Goal: Task Accomplishment & Management: Manage account settings

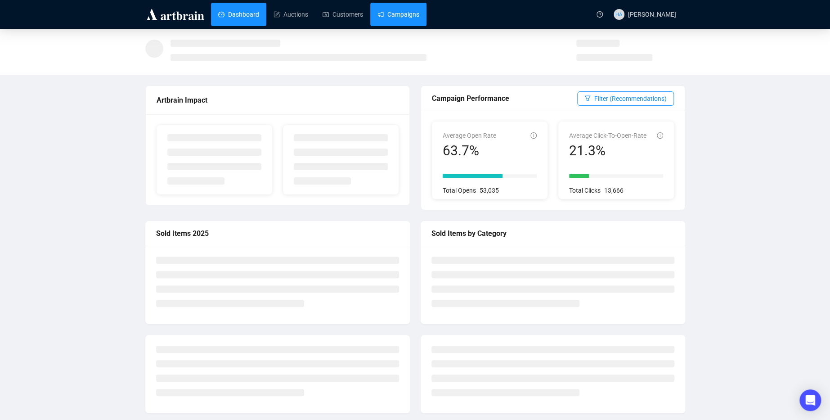
click at [405, 18] on link "Campaigns" at bounding box center [399, 14] width 42 height 23
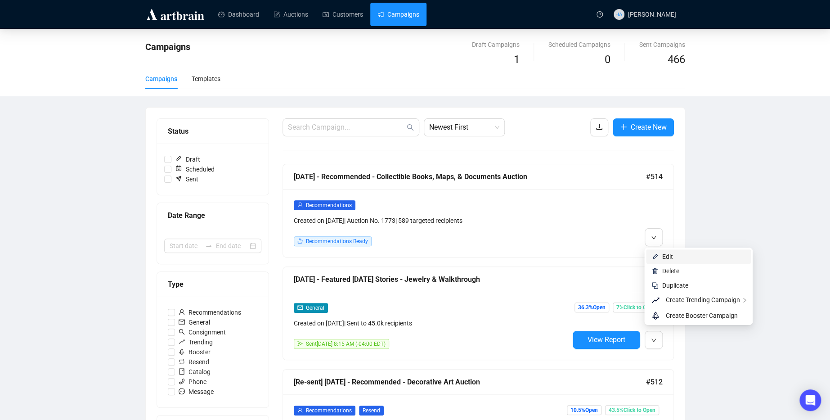
click at [665, 255] on span "Edit" at bounding box center [667, 256] width 11 height 7
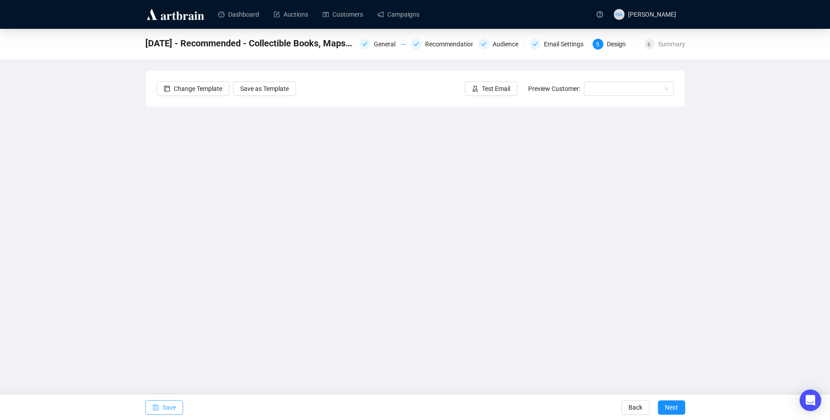
click at [171, 409] on span "Save" at bounding box center [168, 407] width 13 height 25
drag, startPoint x: 167, startPoint y: 407, endPoint x: 181, endPoint y: 391, distance: 20.7
click at [169, 404] on span "Save" at bounding box center [168, 407] width 13 height 25
drag, startPoint x: 411, startPoint y: 16, endPoint x: 405, endPoint y: 8, distance: 10.2
click at [411, 16] on link "Campaigns" at bounding box center [399, 14] width 42 height 23
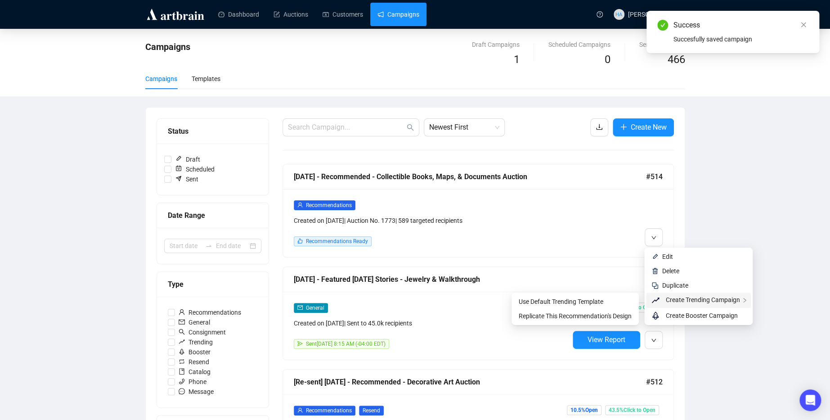
click at [669, 297] on span "Create Trending Campaign" at bounding box center [703, 299] width 74 height 7
click at [593, 313] on span "Replicate This Recommendation's Design" at bounding box center [575, 315] width 113 height 7
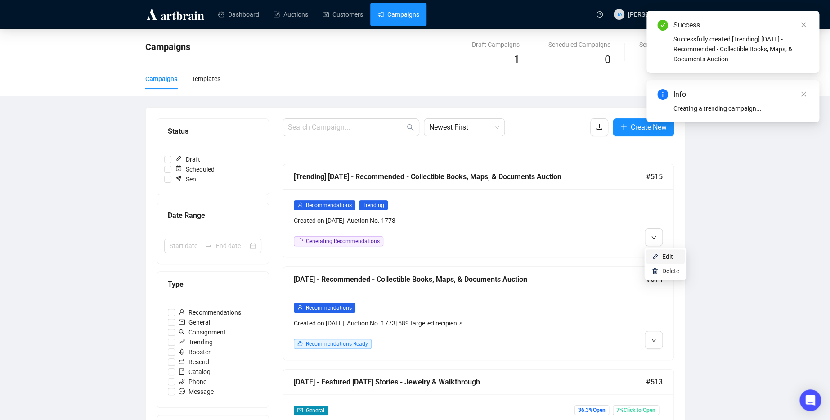
click at [667, 256] on span "Edit" at bounding box center [667, 256] width 11 height 7
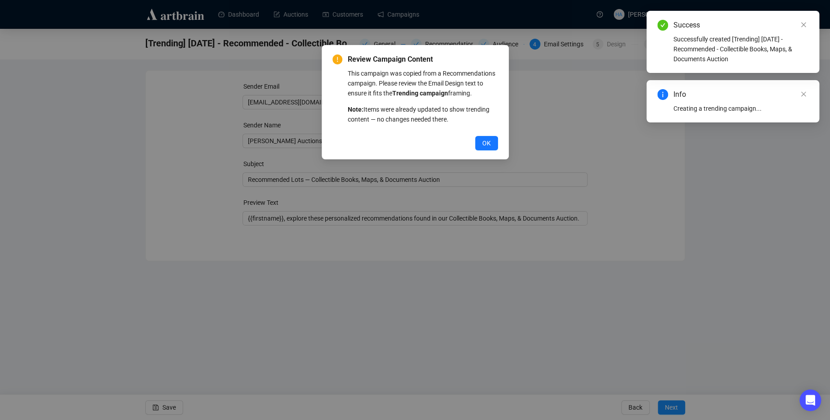
click at [485, 148] on span "OK" at bounding box center [486, 143] width 9 height 10
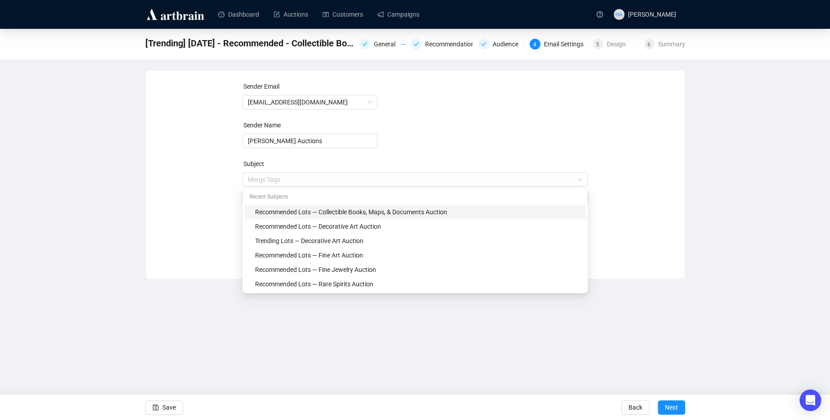
click at [261, 179] on span "Merge Tags Recommended Lots — Collectible Books, Maps, & Documents Auction" at bounding box center [415, 188] width 345 height 25
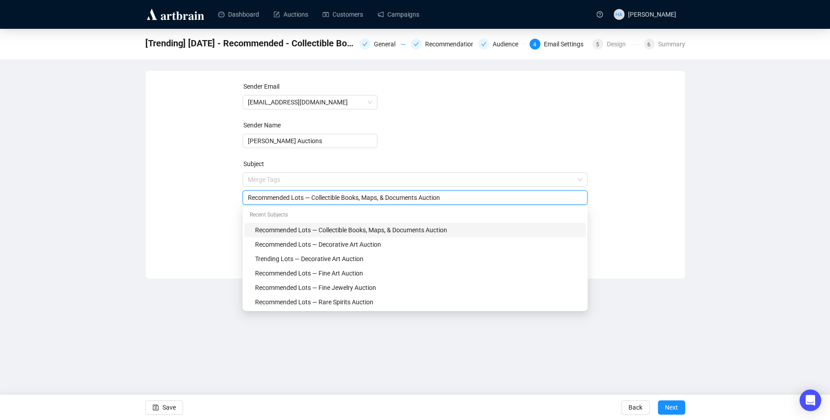
click at [263, 197] on input "Recommended Lots — Collectible Books, Maps, & Documents Auction" at bounding box center [415, 198] width 334 height 10
type input "Trending Lots — Collectible Books, Maps, & Documents Auction"
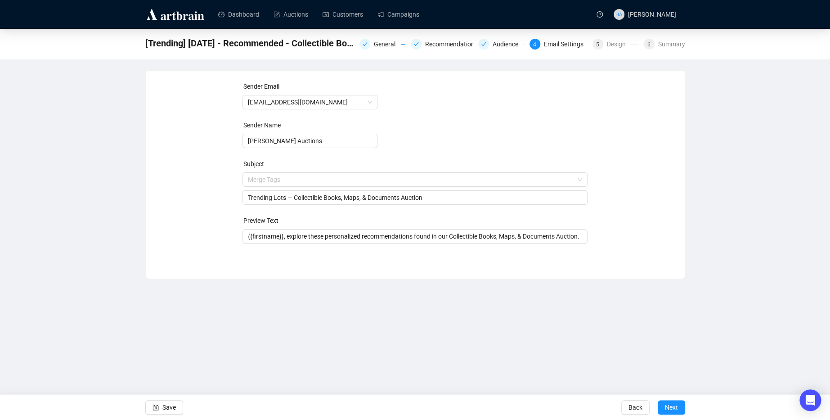
click at [157, 202] on div "Sender Email [EMAIL_ADDRESS][DOMAIN_NAME] Sender Name [PERSON_NAME] Auctions Su…" at bounding box center [415, 167] width 517 height 173
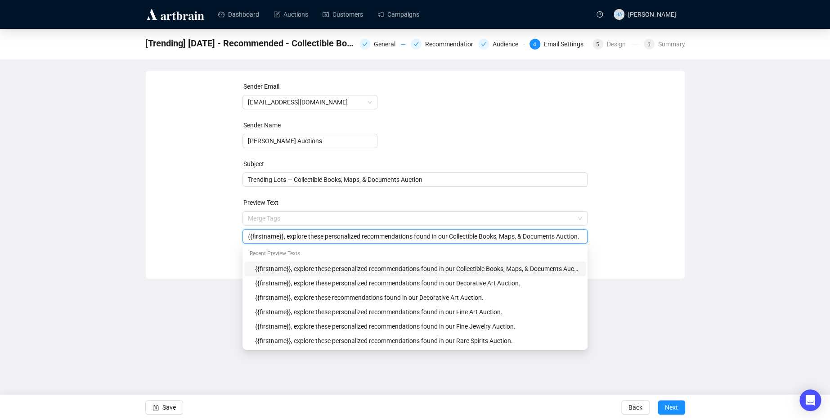
click at [346, 236] on input "{{firstname}}, explore these personalized recommendations found in our Collecti…" at bounding box center [415, 236] width 334 height 10
type input "{{firstname}}, explore these recommendations found in our Collectible Books, Ma…"
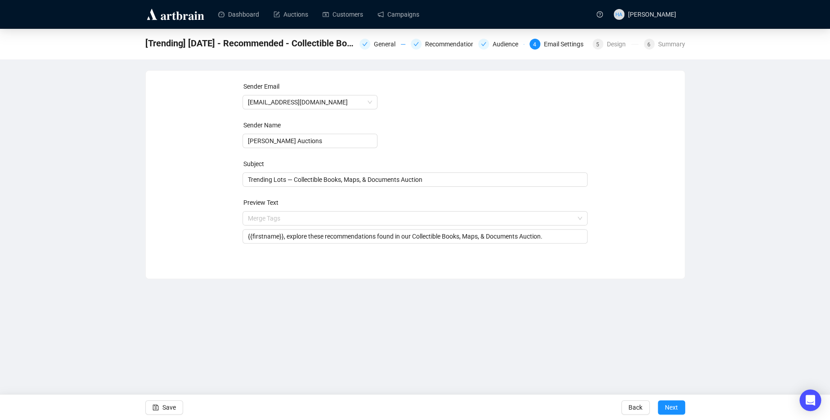
click at [628, 238] on div "Sender Email [EMAIL_ADDRESS][DOMAIN_NAME] Sender Name [PERSON_NAME] Auctions Su…" at bounding box center [415, 167] width 517 height 173
click at [671, 406] on span "Next" at bounding box center [671, 407] width 13 height 25
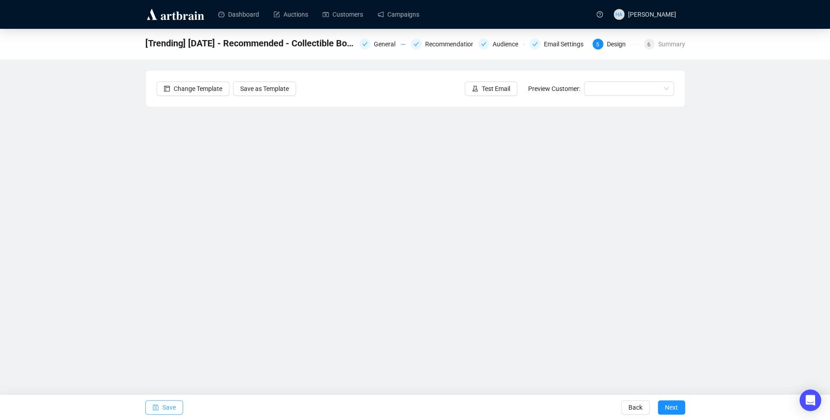
click at [168, 404] on span "Save" at bounding box center [168, 407] width 13 height 25
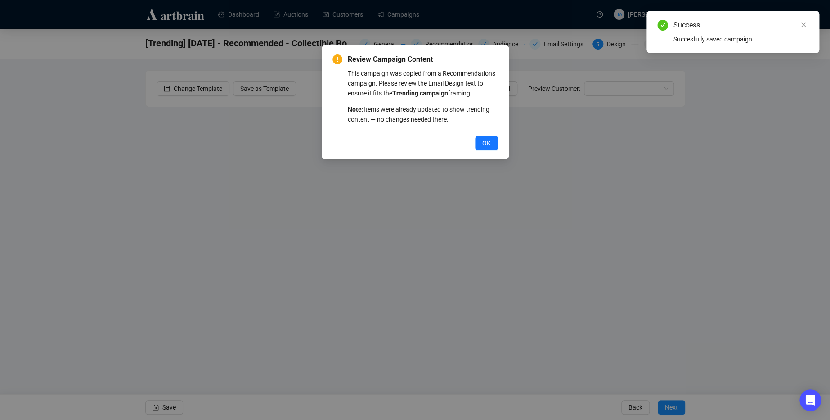
drag, startPoint x: 483, startPoint y: 153, endPoint x: 482, endPoint y: 147, distance: 6.4
click at [483, 148] on span "OK" at bounding box center [486, 143] width 9 height 10
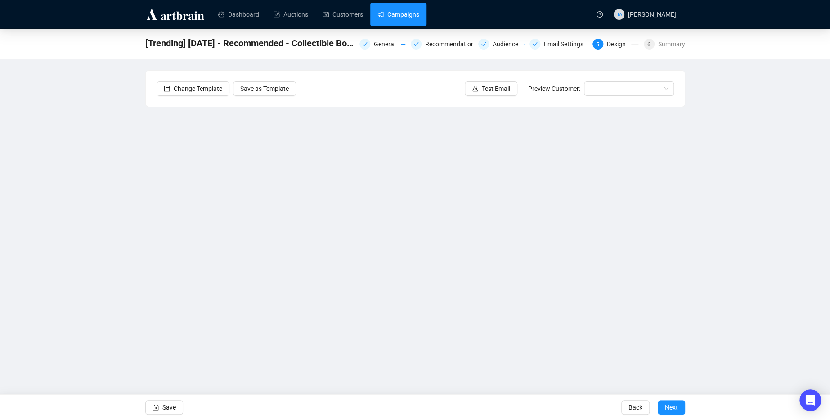
click at [410, 14] on link "Campaigns" at bounding box center [399, 14] width 42 height 23
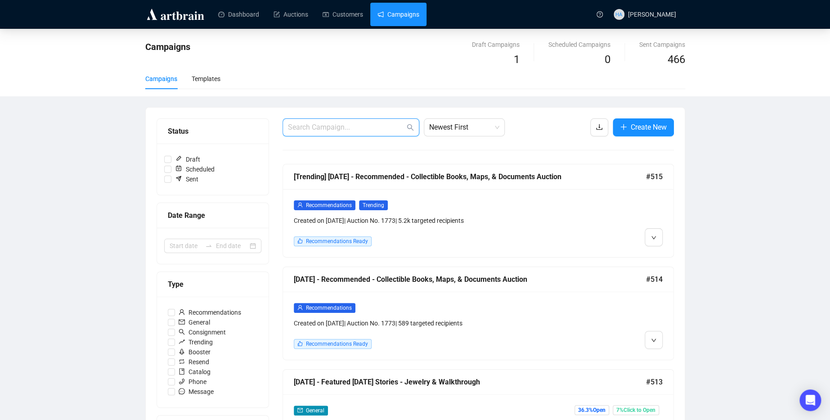
click at [365, 130] on input "text" at bounding box center [346, 127] width 117 height 11
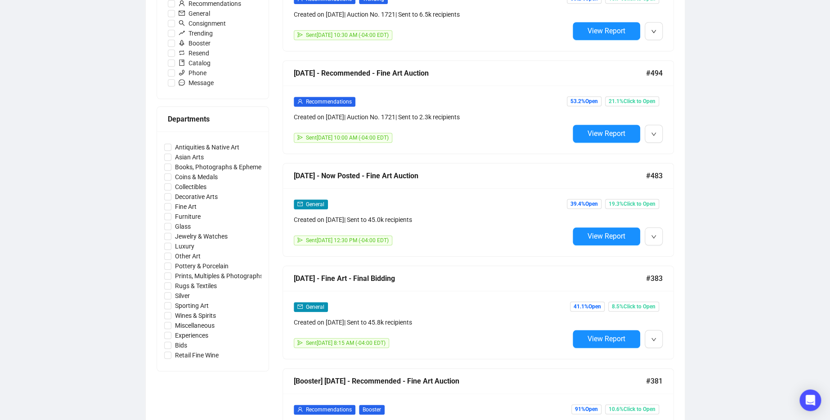
scroll to position [382, 0]
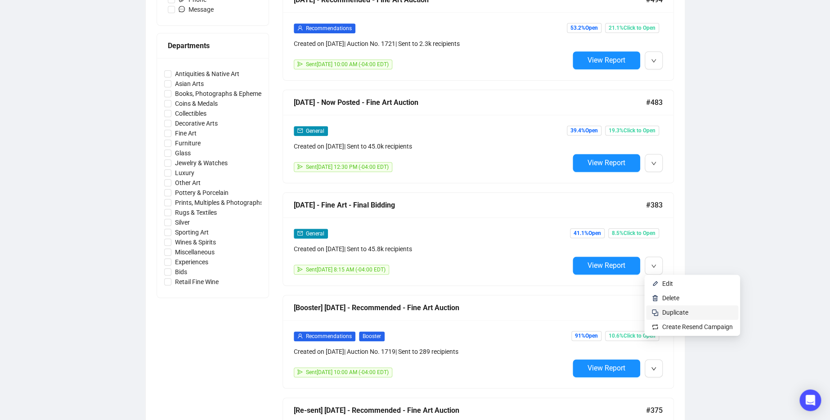
type input "Fine Art"
click at [671, 310] on span "Duplicate" at bounding box center [675, 312] width 26 height 7
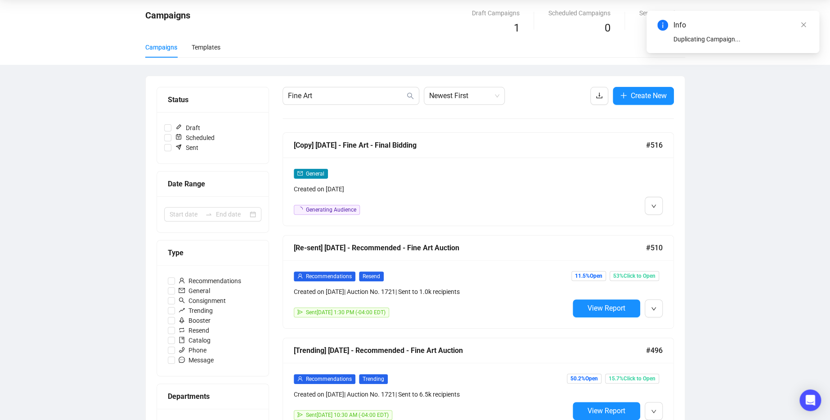
scroll to position [0, 0]
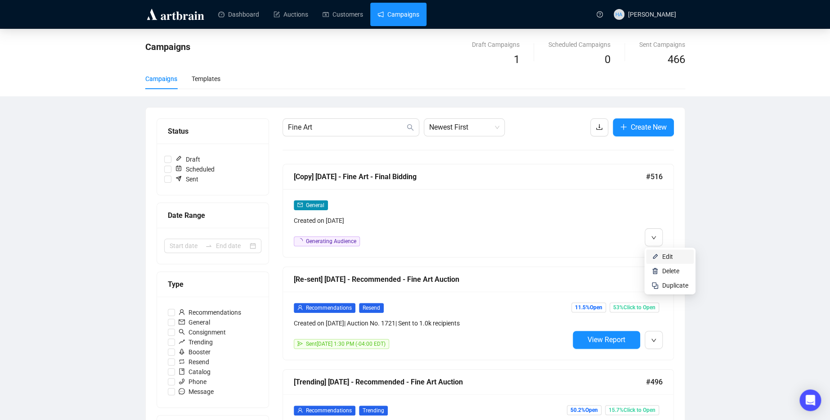
click at [668, 253] on span "Edit" at bounding box center [667, 256] width 11 height 7
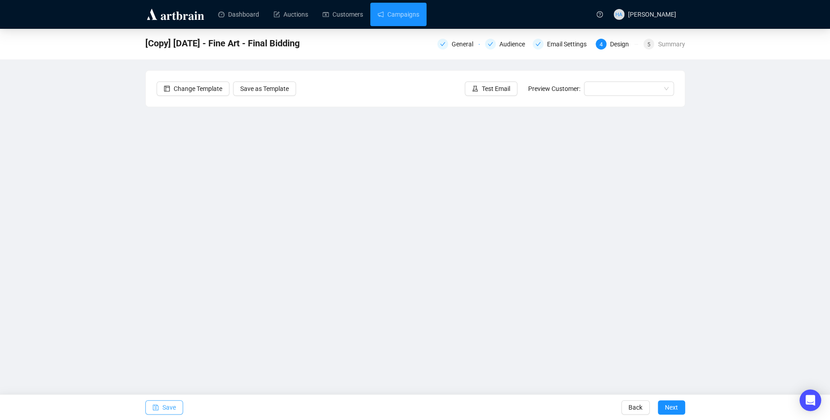
drag, startPoint x: 168, startPoint y: 410, endPoint x: 169, endPoint y: 405, distance: 5.5
click at [168, 410] on span "Save" at bounding box center [168, 407] width 13 height 25
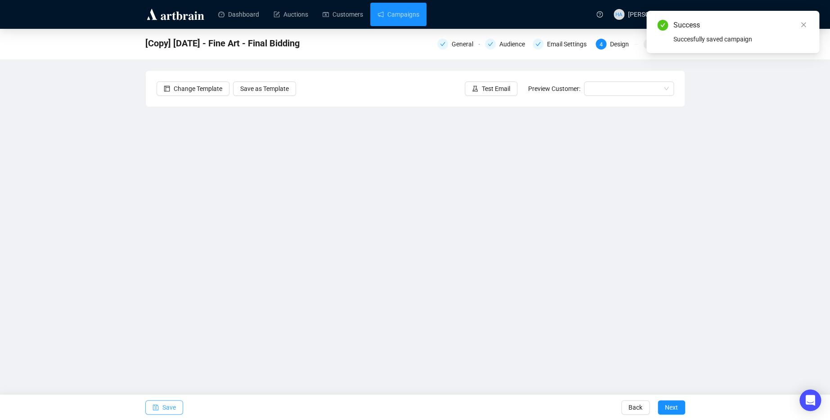
click at [167, 408] on span "Save" at bounding box center [168, 407] width 13 height 25
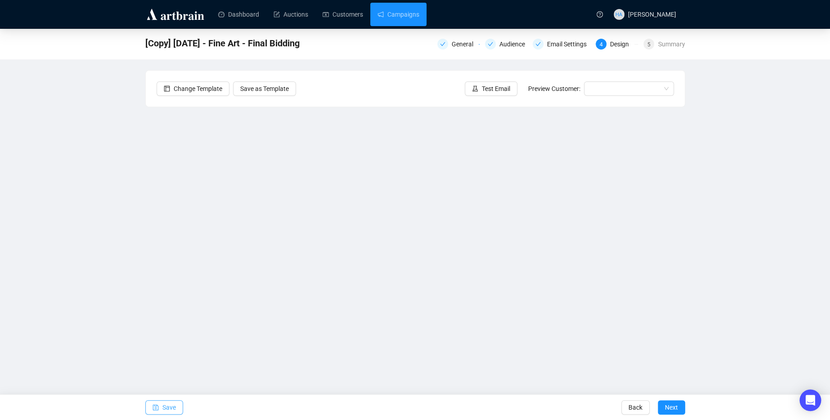
click at [173, 406] on span "Save" at bounding box center [168, 407] width 13 height 25
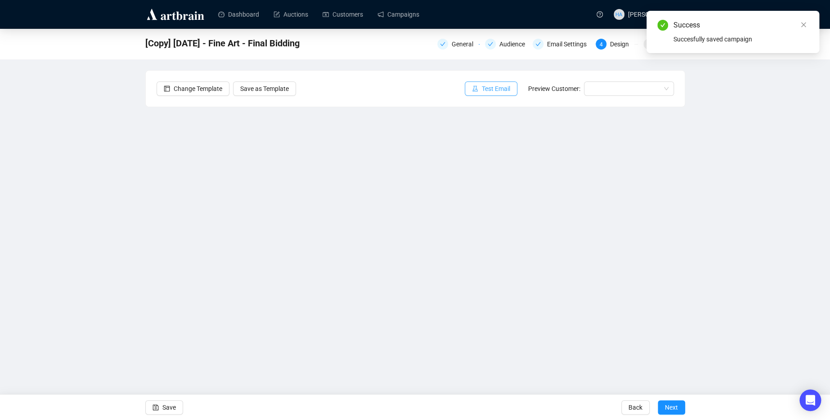
click at [504, 89] on span "Test Email" at bounding box center [496, 89] width 28 height 10
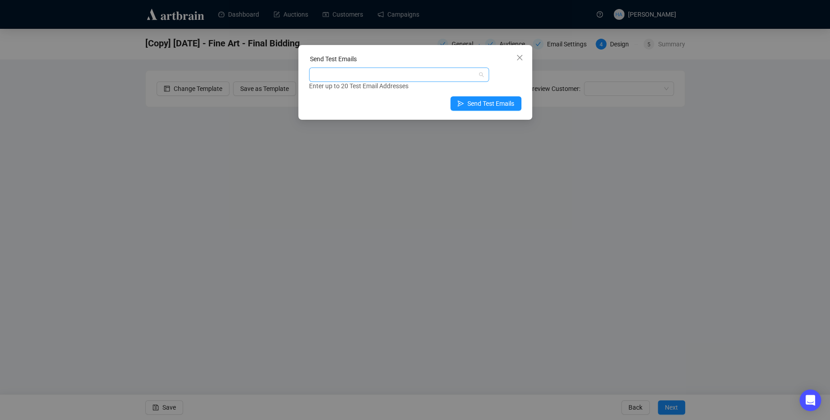
click at [338, 71] on div at bounding box center [394, 74] width 167 height 13
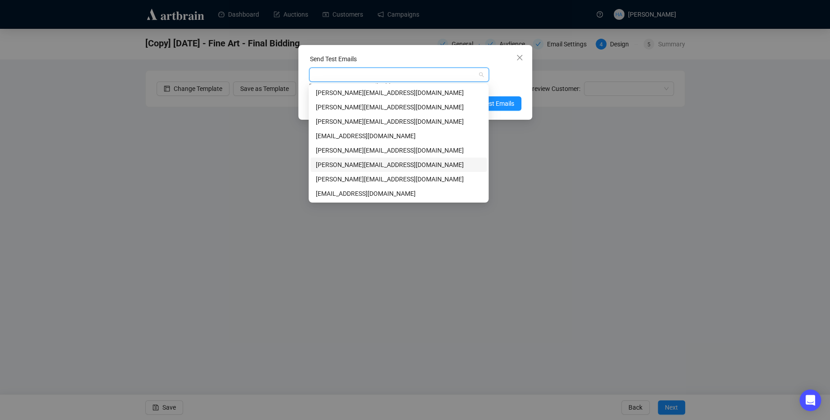
drag, startPoint x: 329, startPoint y: 163, endPoint x: 341, endPoint y: 165, distance: 11.3
click at [330, 163] on div "[PERSON_NAME][EMAIL_ADDRESS][DOMAIN_NAME]" at bounding box center [399, 165] width 166 height 10
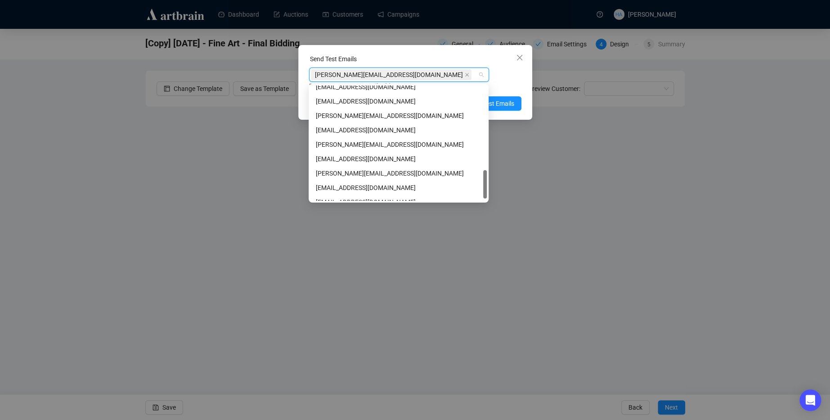
scroll to position [345, 0]
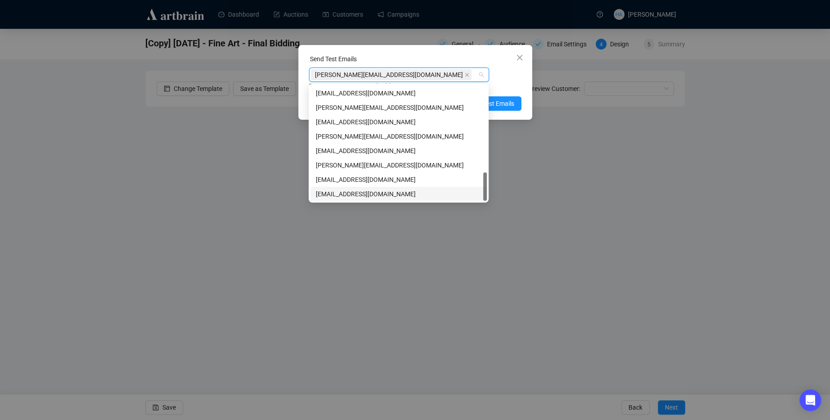
click at [338, 192] on div "[EMAIL_ADDRESS][DOMAIN_NAME]" at bounding box center [399, 194] width 166 height 10
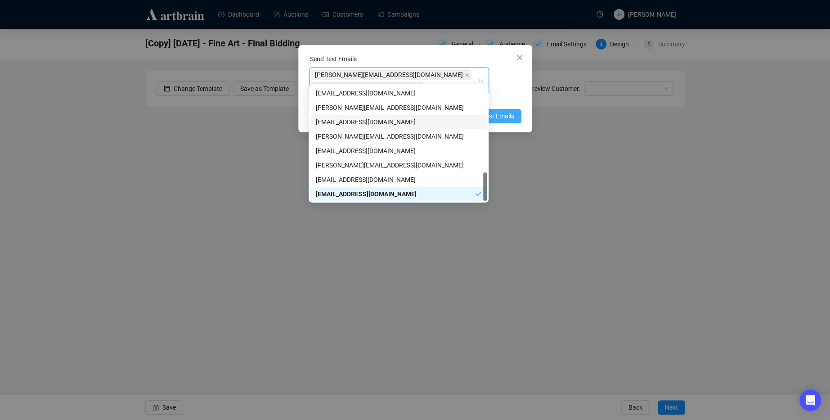
click at [506, 111] on span "Send Test Emails" at bounding box center [491, 116] width 47 height 10
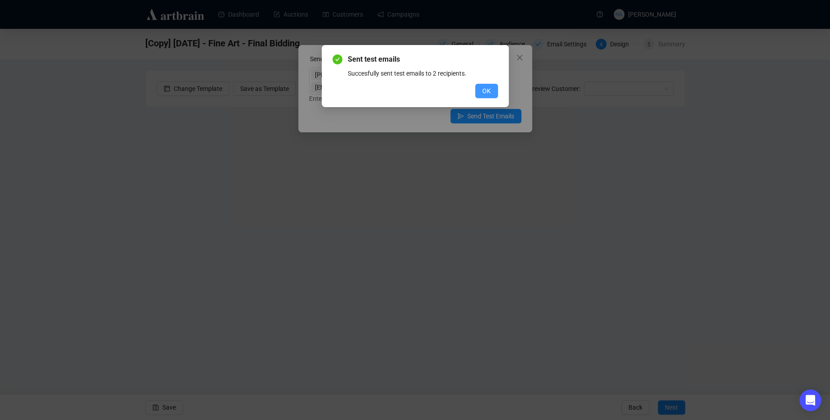
click at [489, 87] on span "OK" at bounding box center [486, 91] width 9 height 10
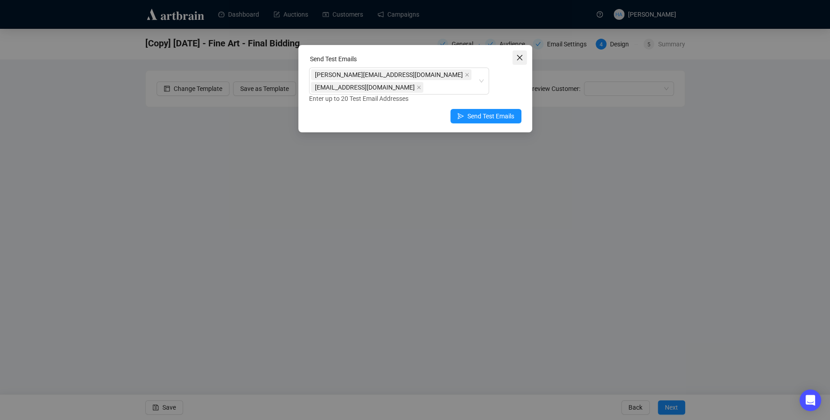
click at [525, 57] on span "Close" at bounding box center [520, 57] width 14 height 7
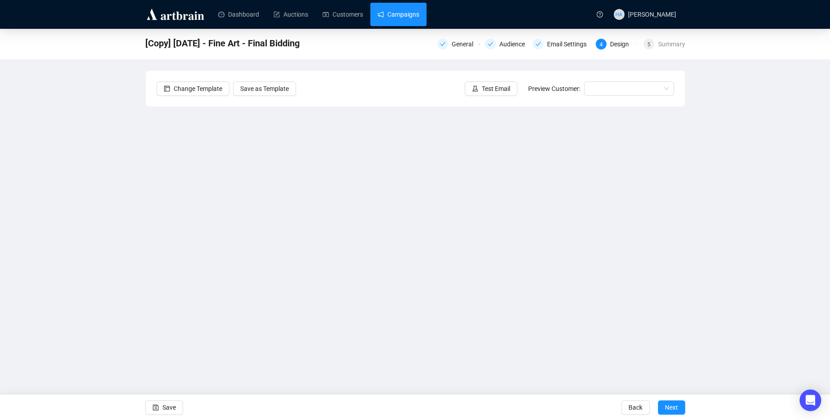
drag, startPoint x: 415, startPoint y: 18, endPoint x: 417, endPoint y: 25, distance: 7.1
click at [415, 18] on link "Campaigns" at bounding box center [399, 14] width 42 height 23
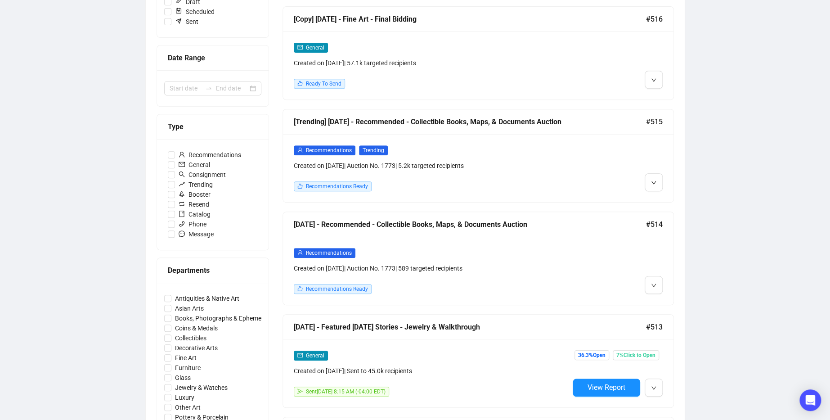
scroll to position [158, 0]
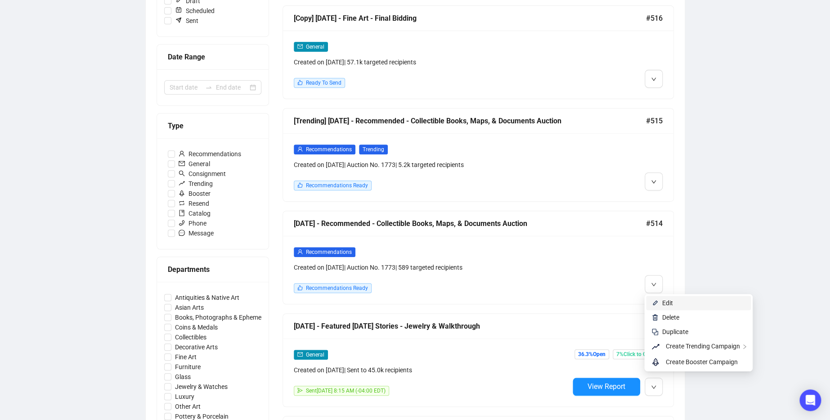
click at [661, 300] on li "Edit" at bounding box center [698, 303] width 105 height 14
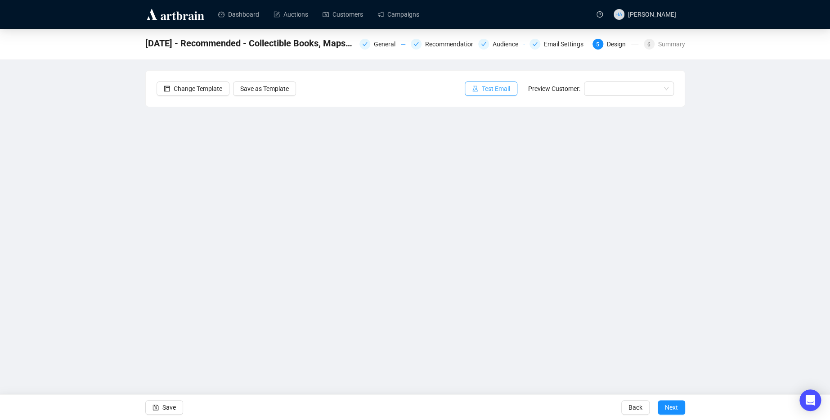
click at [493, 88] on span "Test Email" at bounding box center [496, 89] width 28 height 10
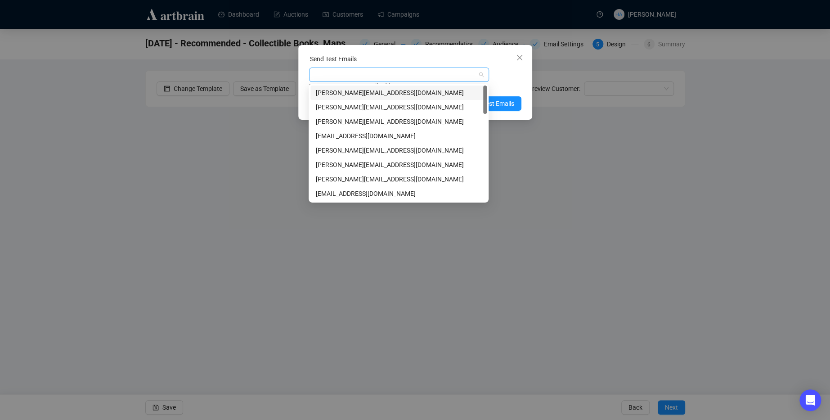
click at [341, 73] on div at bounding box center [394, 74] width 167 height 13
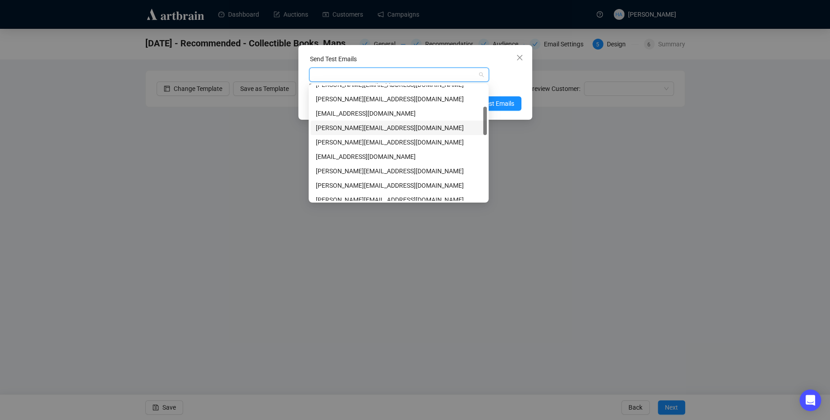
scroll to position [76, 0]
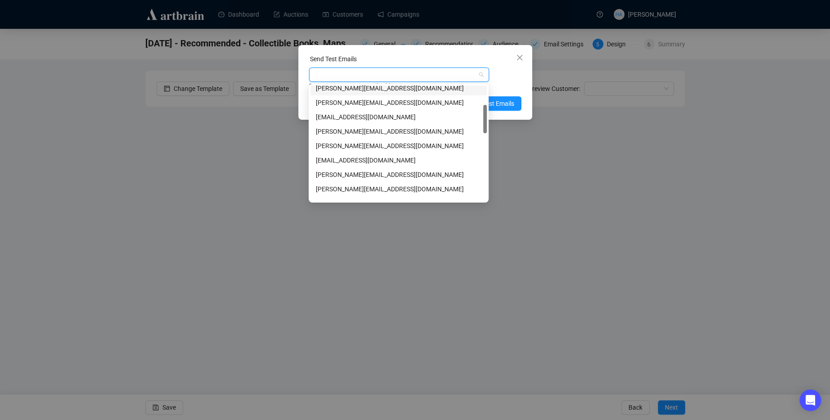
click at [346, 91] on div "[PERSON_NAME][EMAIL_ADDRESS][DOMAIN_NAME]" at bounding box center [399, 88] width 166 height 10
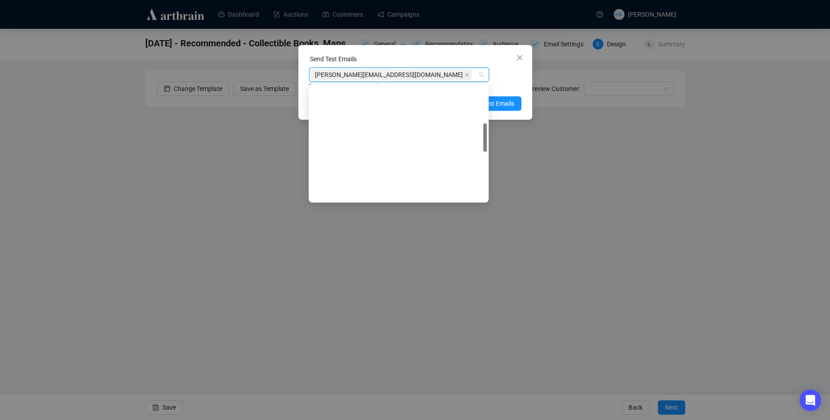
scroll to position [345, 0]
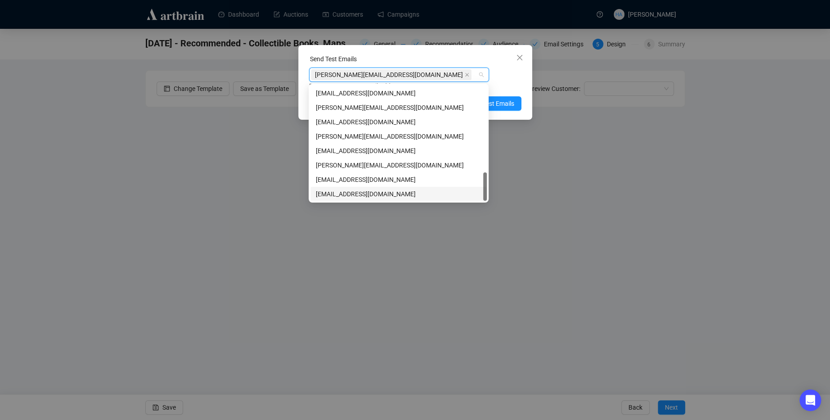
click at [344, 193] on div "[EMAIL_ADDRESS][DOMAIN_NAME]" at bounding box center [399, 194] width 166 height 10
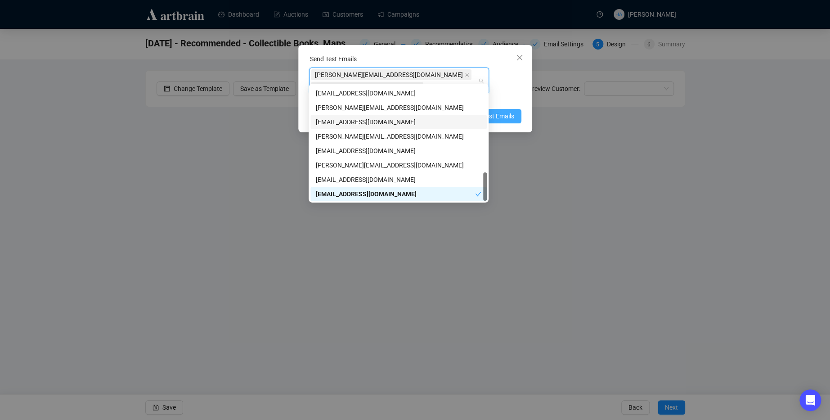
click at [505, 111] on span "Send Test Emails" at bounding box center [491, 116] width 47 height 10
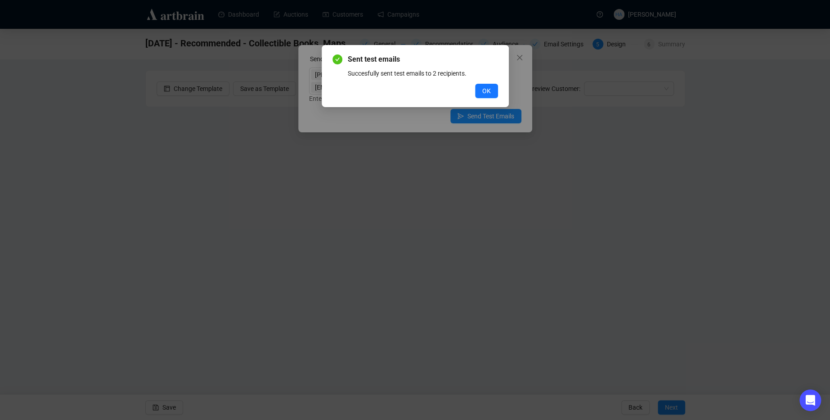
drag, startPoint x: 490, startPoint y: 93, endPoint x: 492, endPoint y: 87, distance: 6.1
click at [490, 93] on span "OK" at bounding box center [486, 91] width 9 height 10
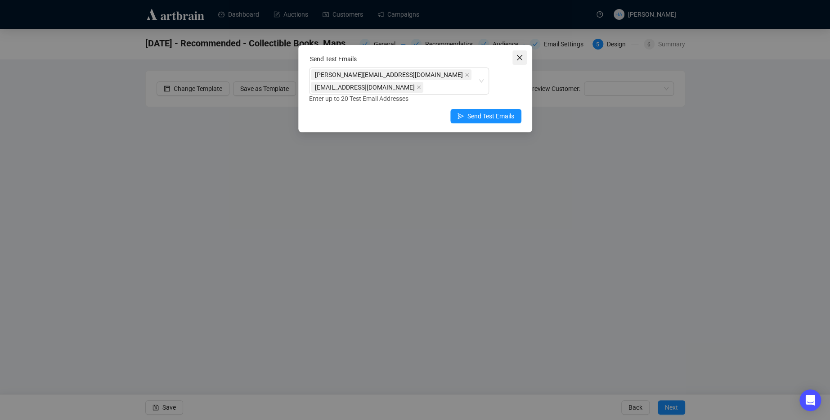
click at [520, 59] on icon "close" at bounding box center [519, 57] width 7 height 7
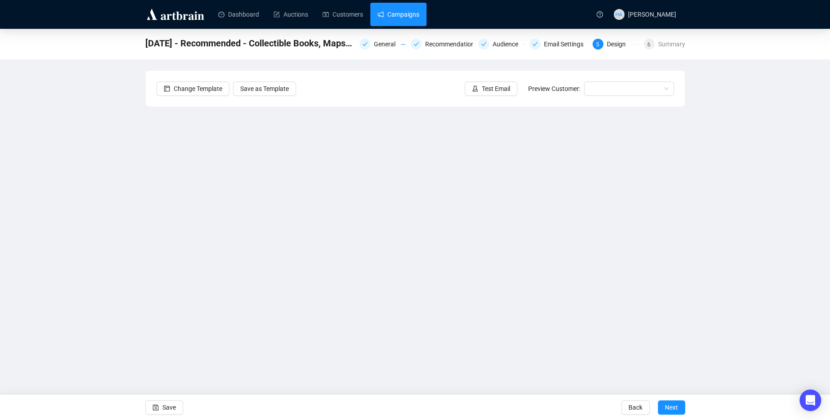
click at [409, 20] on link "Campaigns" at bounding box center [399, 14] width 42 height 23
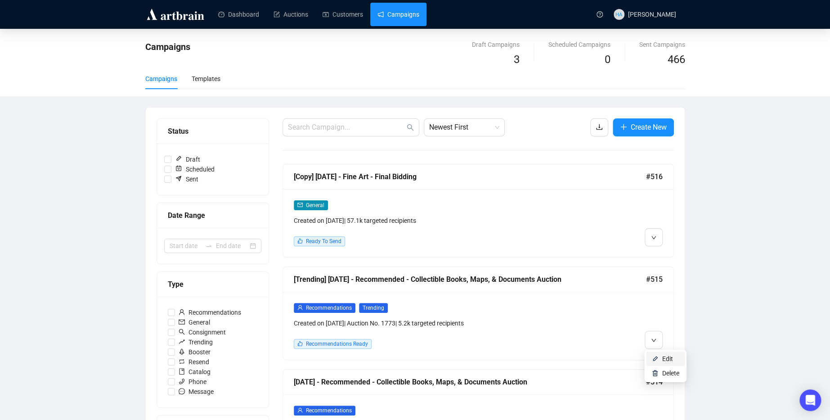
click at [667, 359] on span "Edit" at bounding box center [667, 358] width 11 height 7
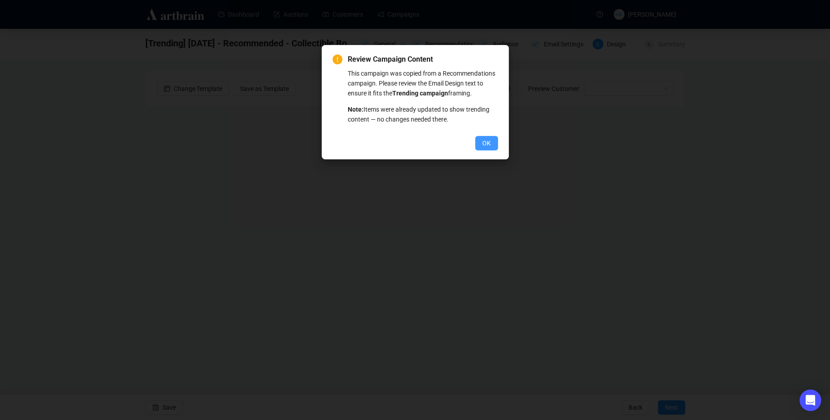
click at [485, 159] on div "Review Campaign Content This campaign was copied from a Recommendations campaig…" at bounding box center [415, 102] width 187 height 114
click at [484, 148] on span "OK" at bounding box center [486, 143] width 9 height 10
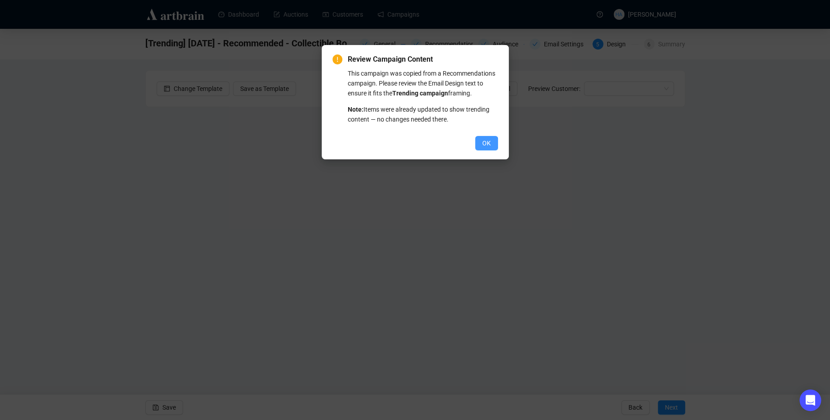
click at [483, 148] on span "OK" at bounding box center [486, 143] width 9 height 10
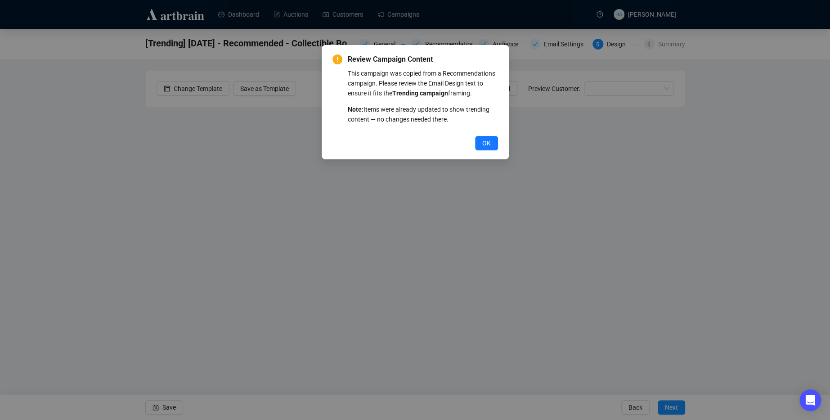
click at [483, 148] on span "OK" at bounding box center [486, 143] width 9 height 10
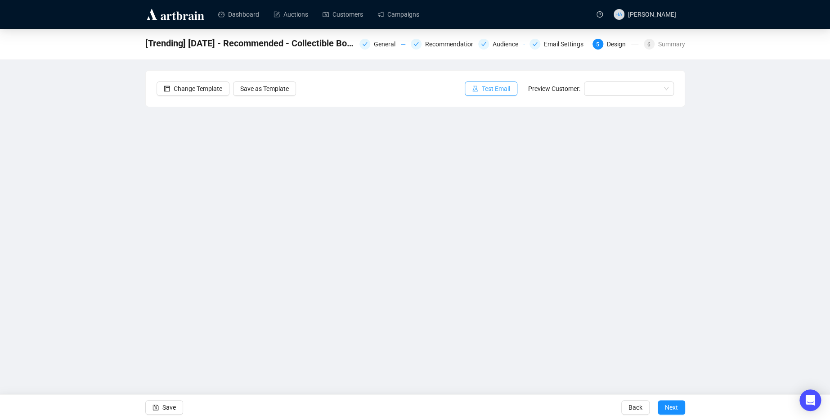
click at [488, 88] on span "Test Email" at bounding box center [496, 89] width 28 height 10
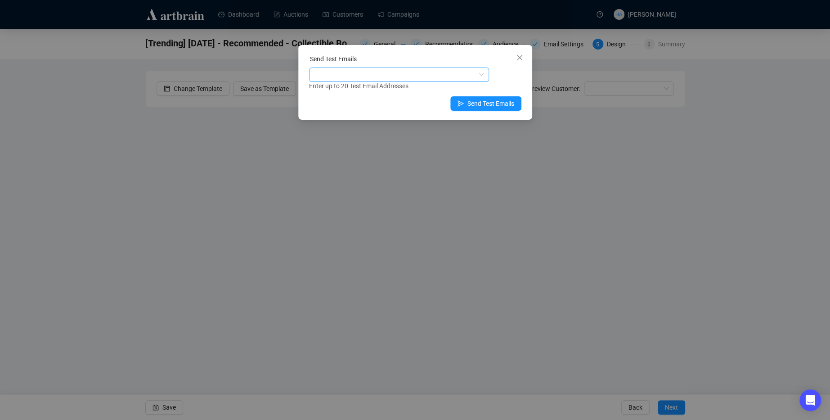
click at [405, 69] on div at bounding box center [394, 74] width 167 height 13
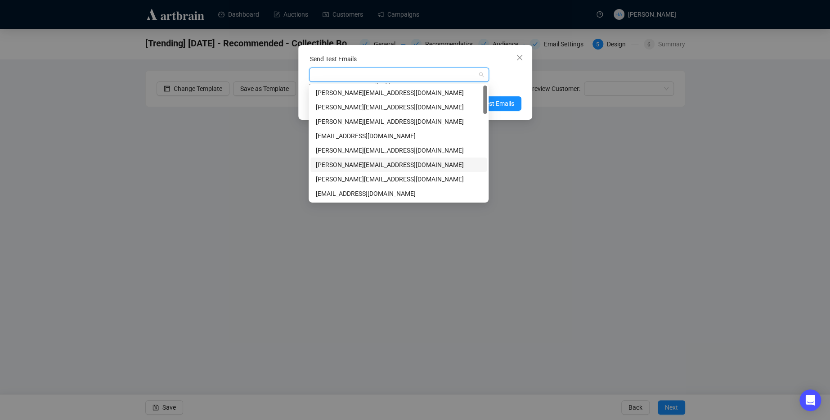
click at [369, 163] on div "[PERSON_NAME][EMAIL_ADDRESS][DOMAIN_NAME]" at bounding box center [399, 165] width 166 height 10
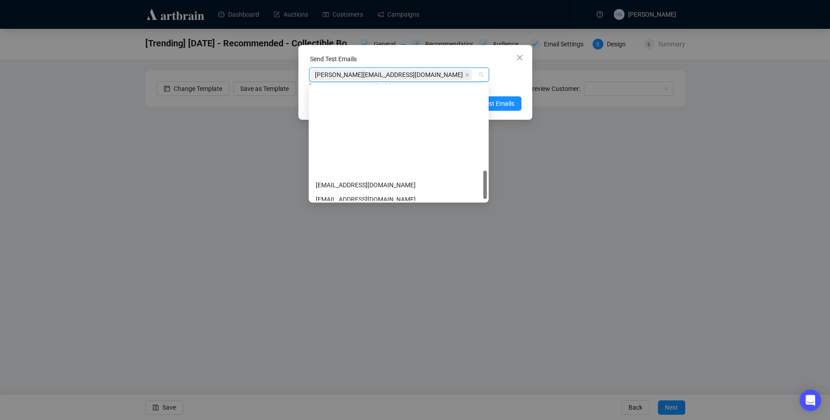
scroll to position [345, 0]
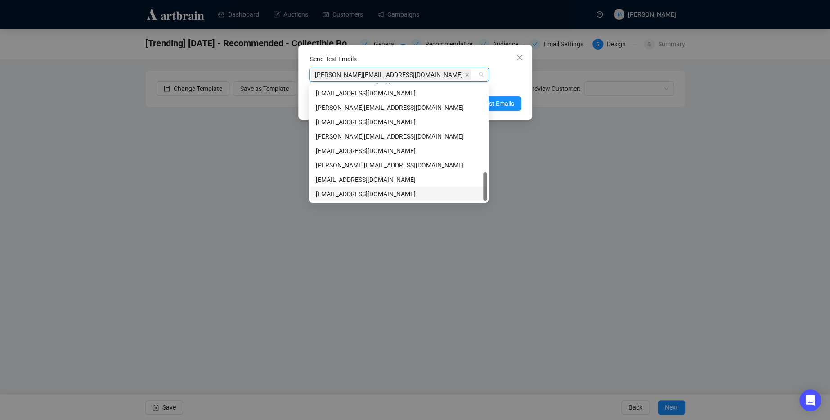
click at [354, 190] on div "[EMAIL_ADDRESS][DOMAIN_NAME]" at bounding box center [399, 194] width 166 height 10
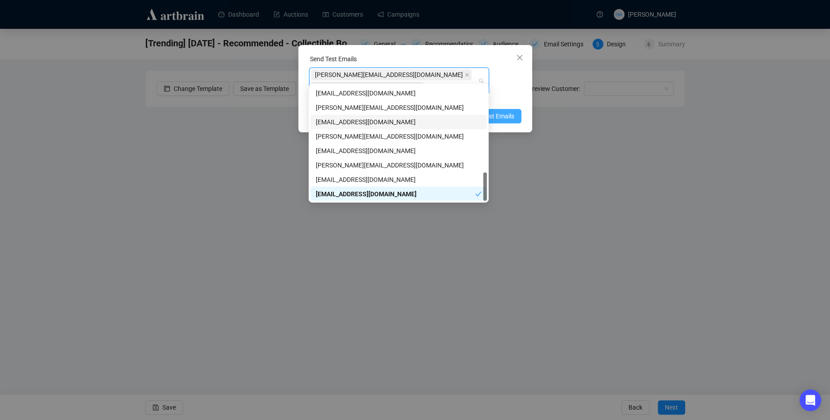
click at [512, 111] on span "Send Test Emails" at bounding box center [491, 116] width 47 height 10
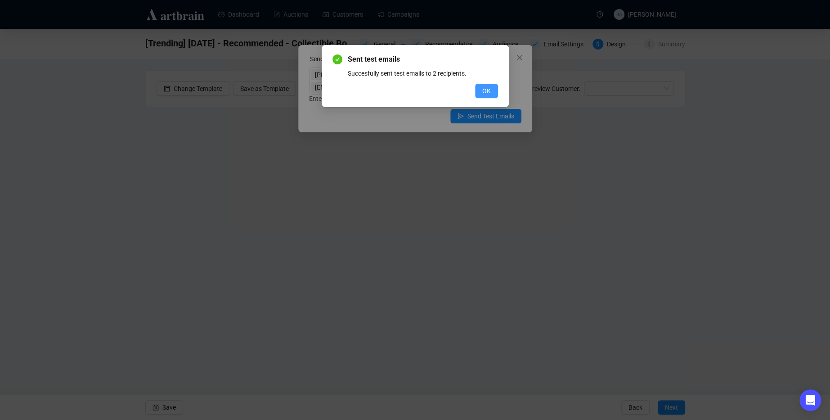
click at [487, 90] on span "OK" at bounding box center [486, 91] width 9 height 10
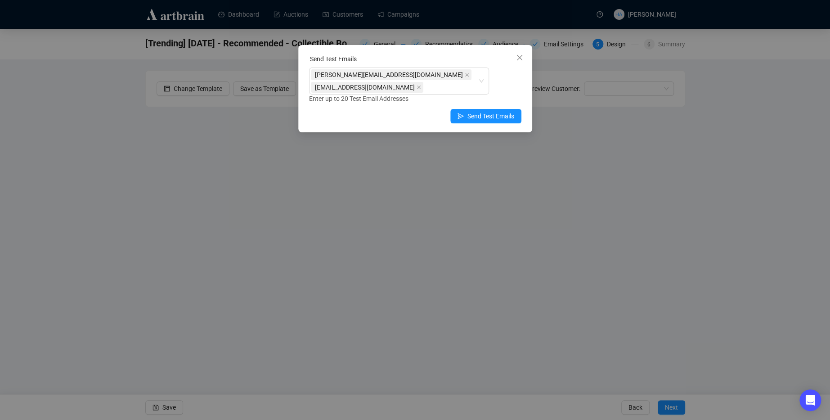
click at [523, 54] on span "Close" at bounding box center [520, 57] width 14 height 7
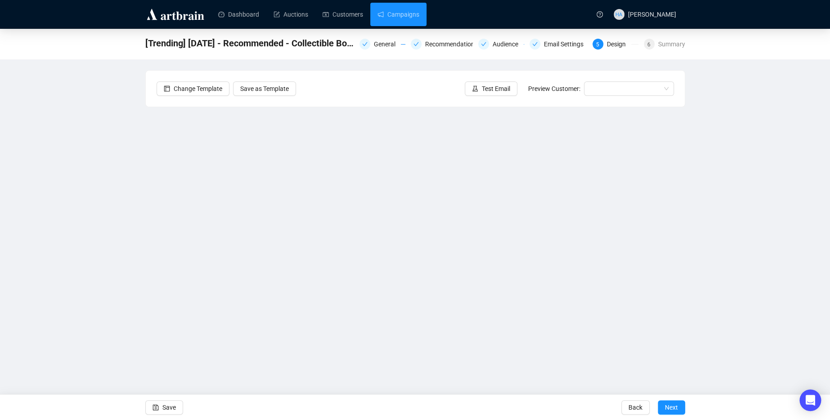
drag, startPoint x: 405, startPoint y: 12, endPoint x: 405, endPoint y: 26, distance: 14.0
click at [405, 12] on link "Campaigns" at bounding box center [399, 14] width 42 height 23
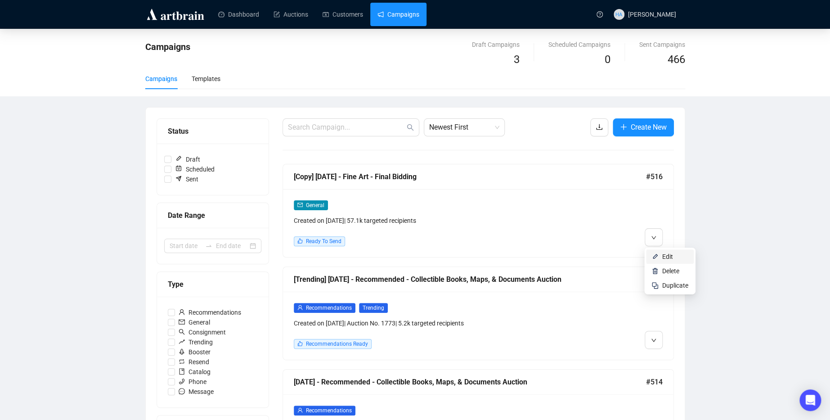
click at [662, 256] on span "Edit" at bounding box center [667, 256] width 11 height 7
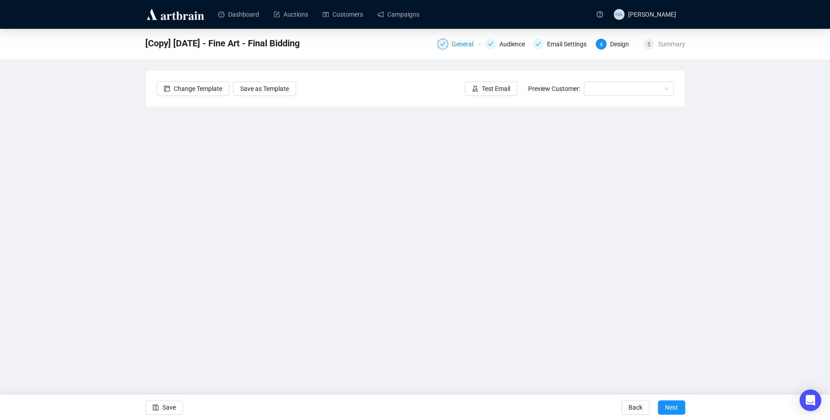
click at [456, 45] on div "General" at bounding box center [465, 44] width 27 height 11
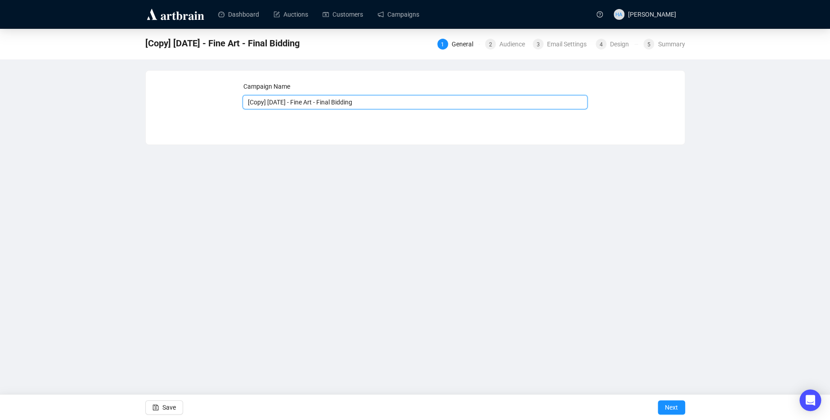
click at [291, 103] on input "[Copy] [DATE] - Fine Art - Final Bidding" at bounding box center [415, 102] width 345 height 14
drag, startPoint x: 282, startPoint y: 103, endPoint x: 247, endPoint y: 104, distance: 35.6
click at [247, 104] on input "[Copy] [DATE] - Fine Art - Final Bidding" at bounding box center [415, 102] width 345 height 14
type input "[DATE] - Fine Art - Final Bidding"
drag, startPoint x: 175, startPoint y: 404, endPoint x: 176, endPoint y: 398, distance: 5.6
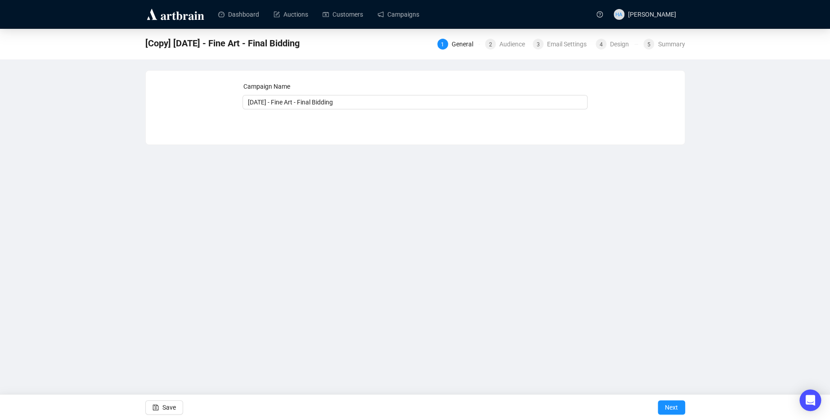
click at [175, 403] on span "Save" at bounding box center [168, 407] width 13 height 25
click at [400, 9] on link "Campaigns" at bounding box center [399, 14] width 42 height 23
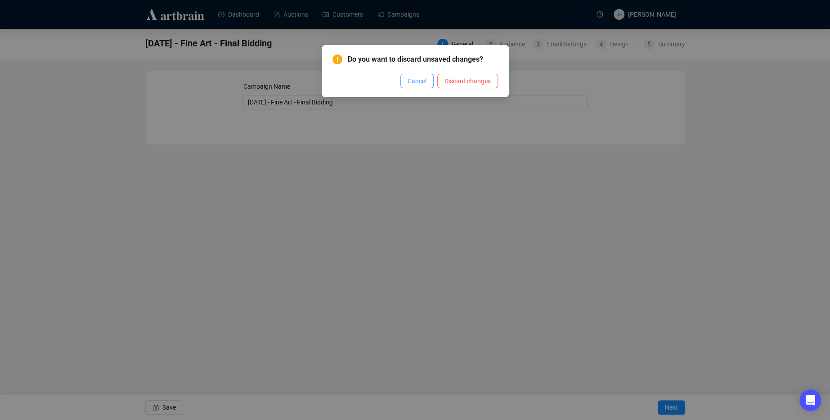
click at [423, 82] on span "Cancel" at bounding box center [417, 81] width 19 height 10
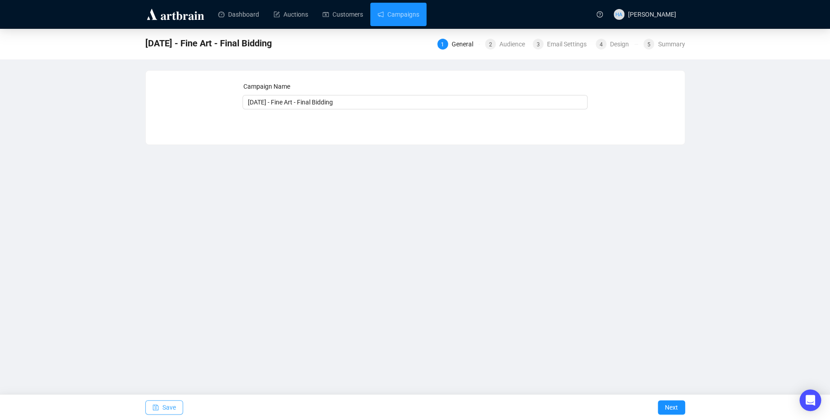
click at [171, 409] on span "Save" at bounding box center [168, 407] width 13 height 25
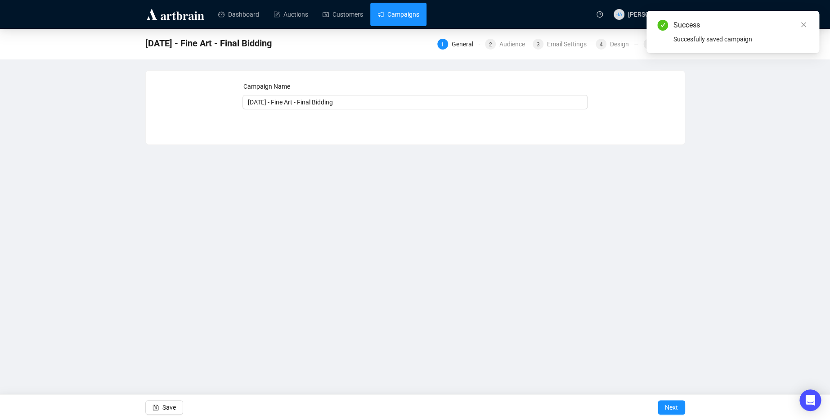
click at [418, 15] on link "Campaigns" at bounding box center [399, 14] width 42 height 23
